Goal: Navigation & Orientation: Find specific page/section

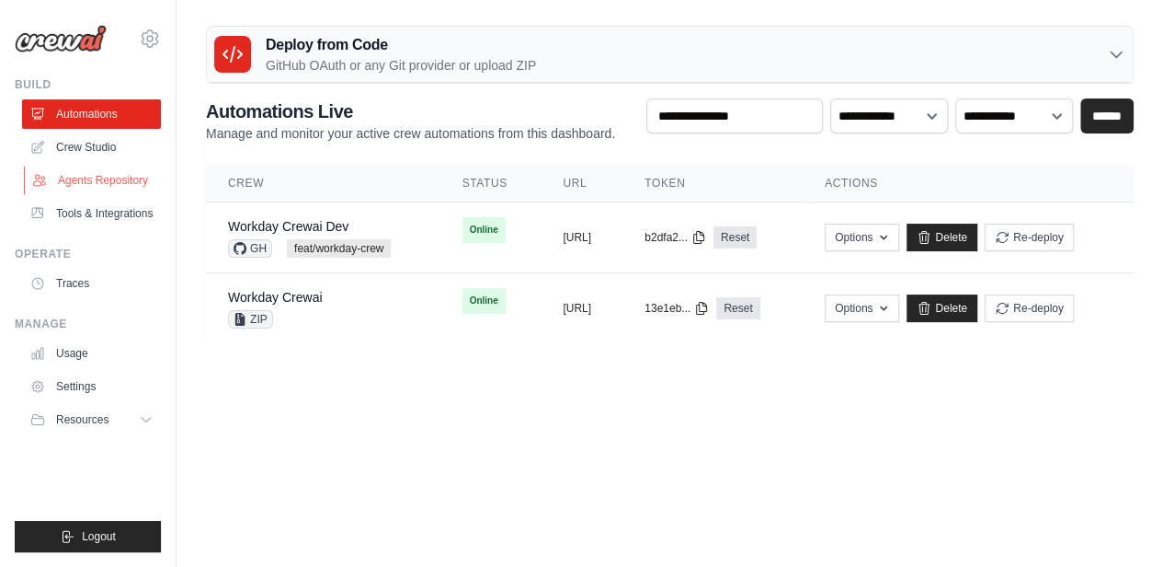
click at [109, 185] on link "Agents Repository" at bounding box center [93, 180] width 139 height 29
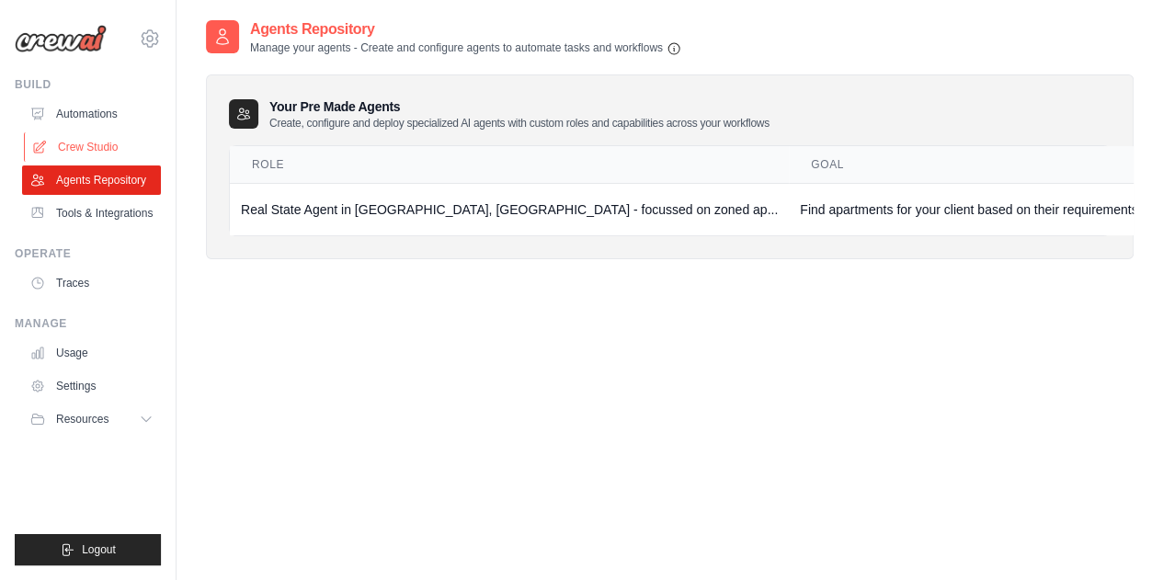
click at [99, 148] on link "Crew Studio" at bounding box center [93, 146] width 139 height 29
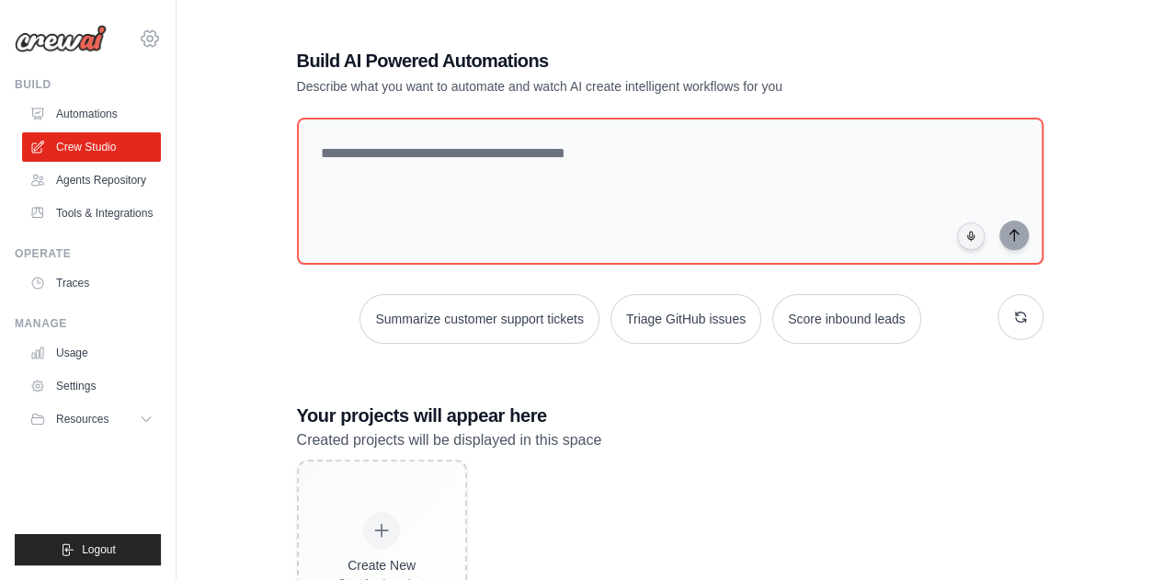
click at [154, 41] on icon at bounding box center [150, 39] width 22 height 22
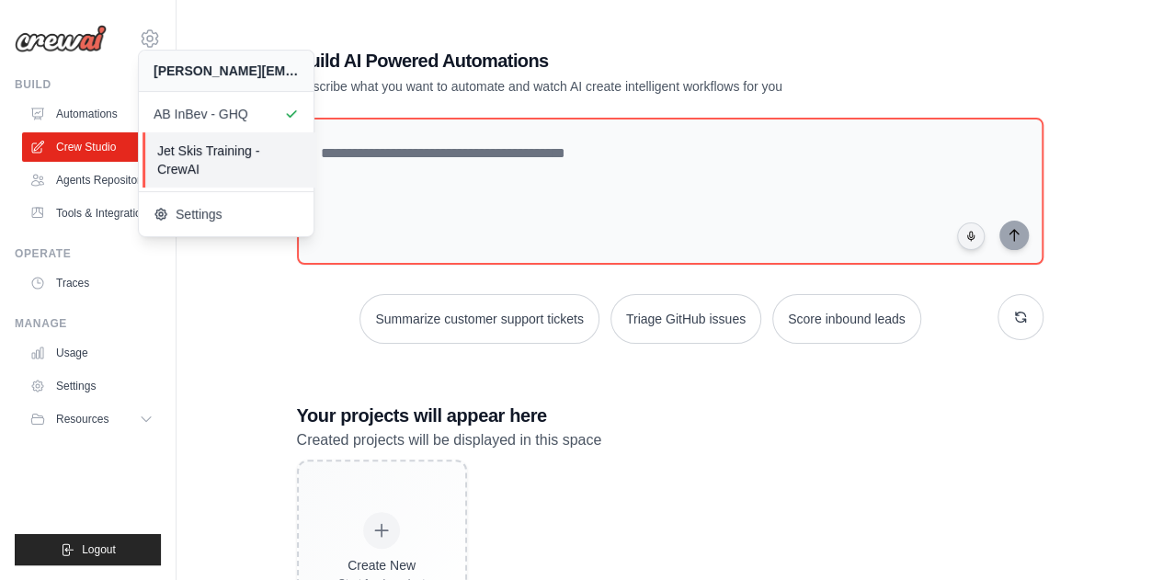
click at [200, 138] on link "Jet Skis Training - CrewAI" at bounding box center [230, 159] width 175 height 55
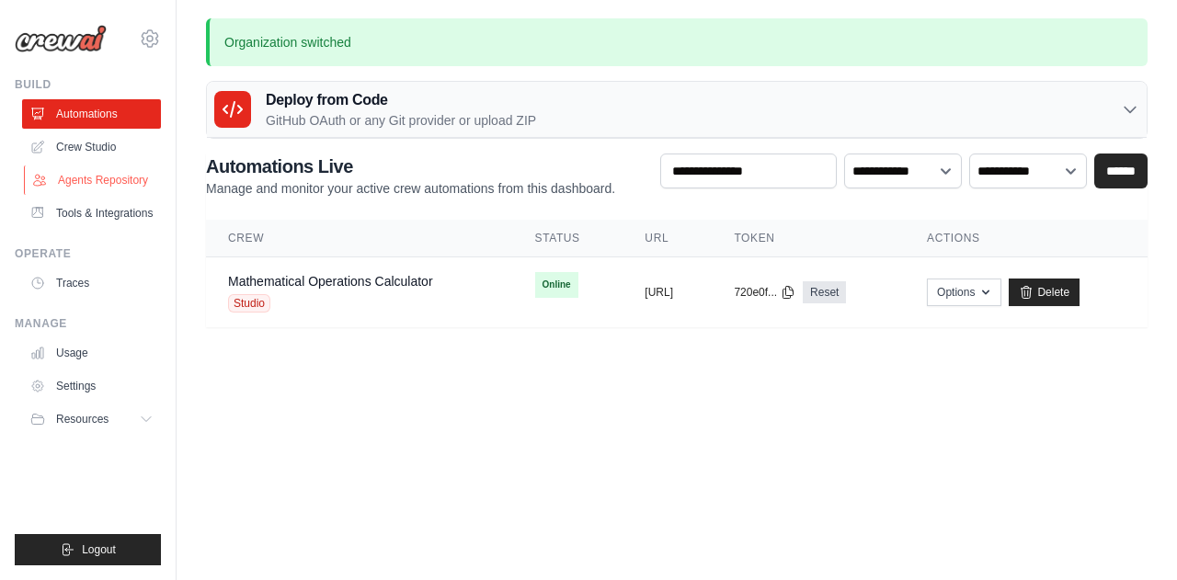
click at [99, 181] on link "Agents Repository" at bounding box center [93, 180] width 139 height 29
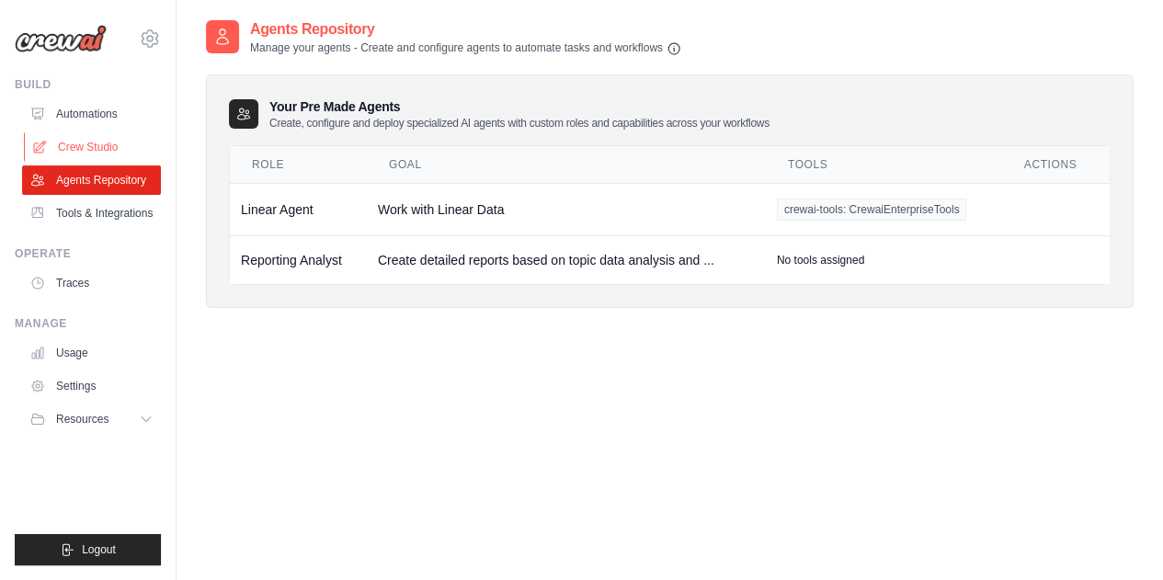
click at [105, 154] on link "Crew Studio" at bounding box center [93, 146] width 139 height 29
